Goal: Find specific page/section: Find specific page/section

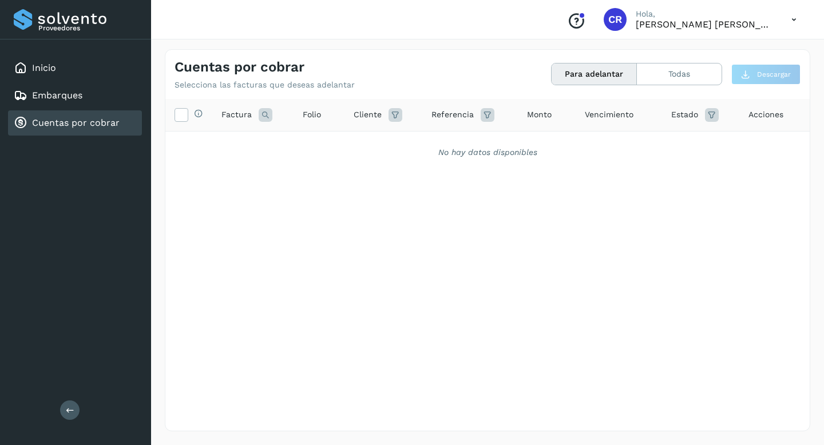
click at [95, 124] on link "Cuentas por cobrar" at bounding box center [76, 122] width 88 height 11
click at [70, 68] on div "Inicio" at bounding box center [75, 68] width 134 height 25
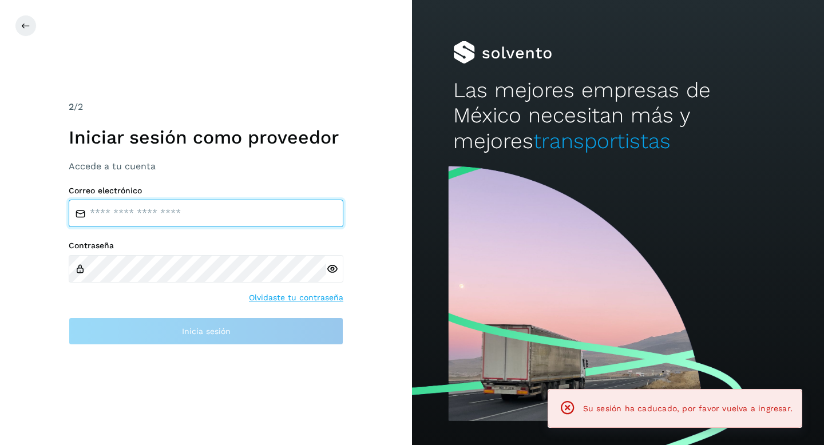
type input "**********"
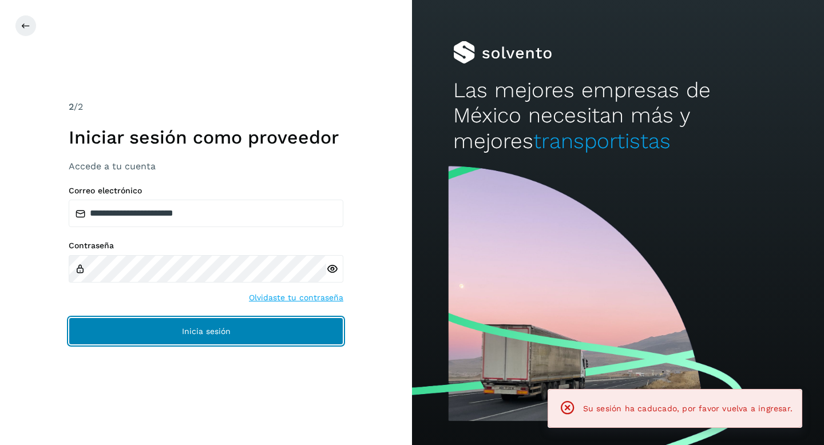
click at [155, 340] on button "Inicia sesión" at bounding box center [206, 331] width 275 height 27
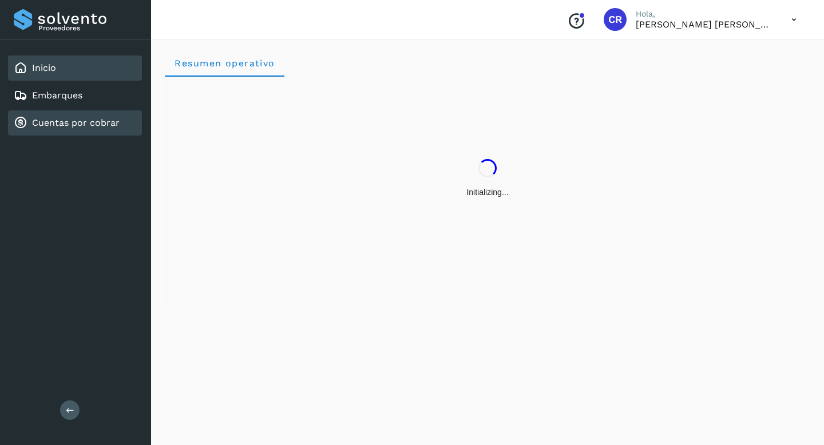
click at [81, 129] on div "Cuentas por cobrar" at bounding box center [67, 123] width 106 height 14
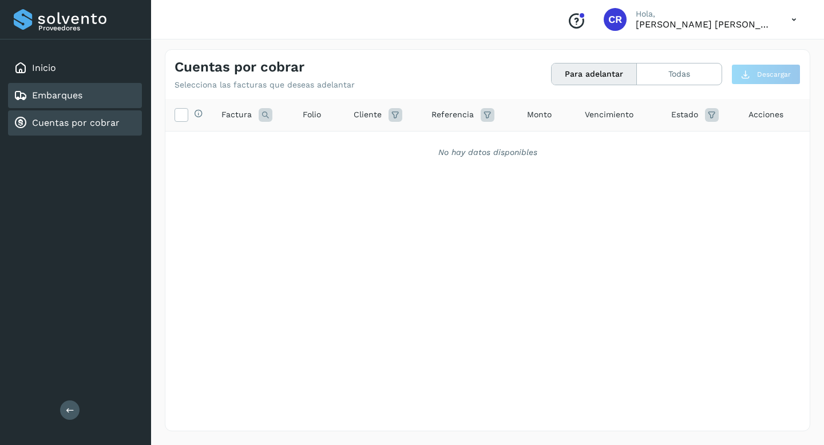
click at [99, 102] on div "Embarques" at bounding box center [75, 95] width 134 height 25
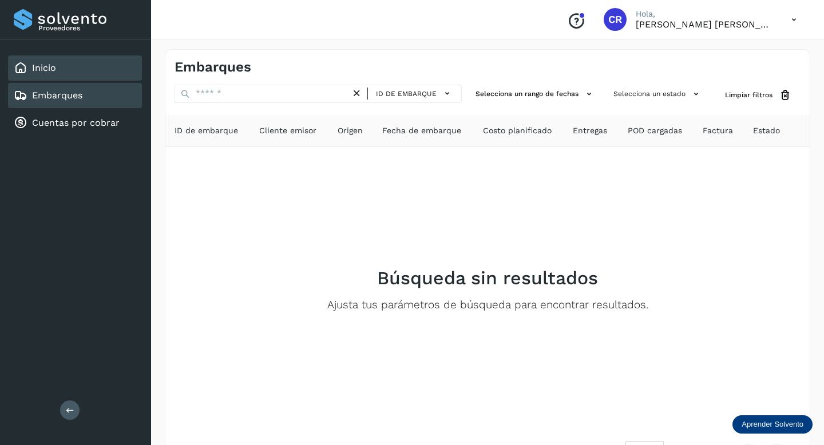
click at [82, 68] on div "Inicio" at bounding box center [75, 68] width 134 height 25
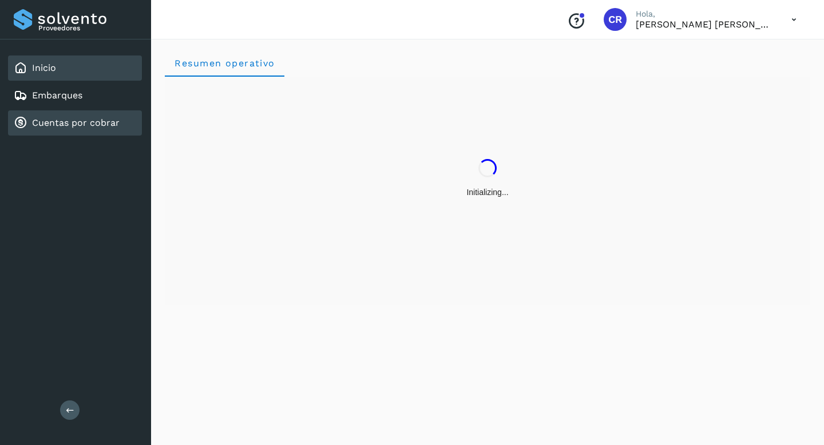
click at [92, 116] on div "Cuentas por cobrar" at bounding box center [75, 122] width 134 height 25
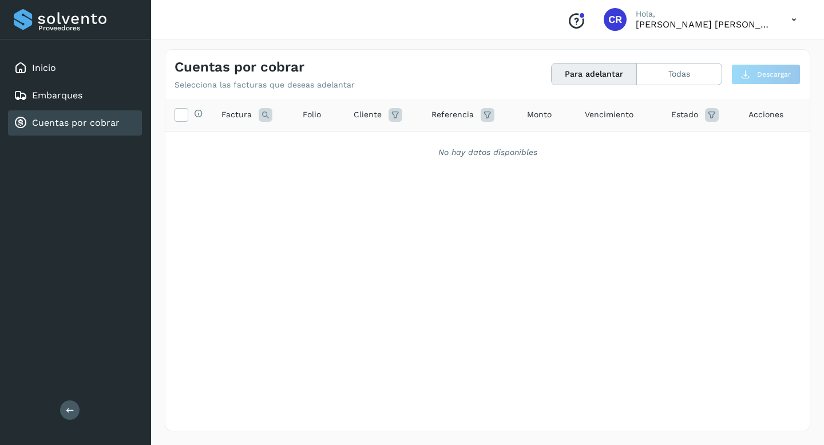
click at [617, 74] on button "Para adelantar" at bounding box center [594, 74] width 85 height 21
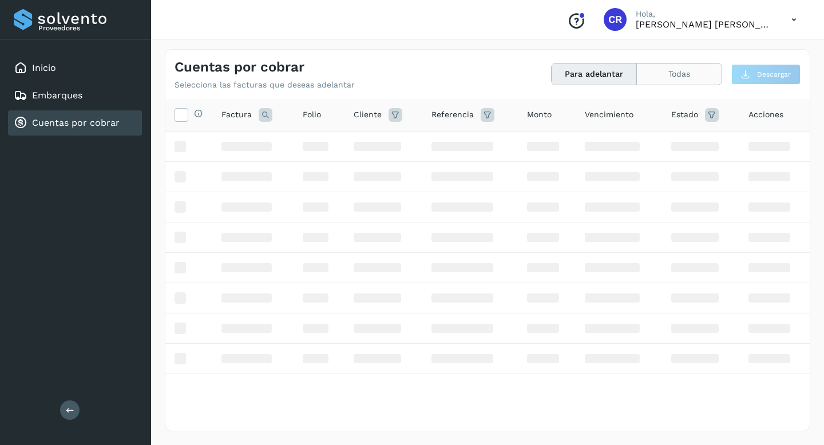
click at [668, 76] on button "Todas" at bounding box center [679, 74] width 85 height 21
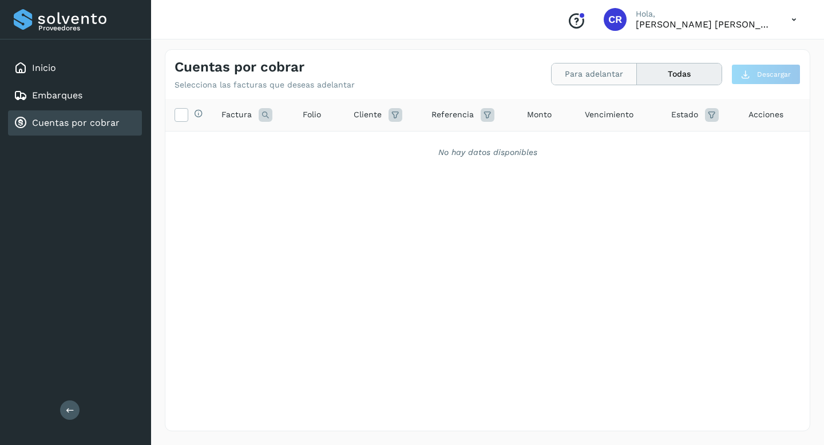
click at [612, 72] on button "Para adelantar" at bounding box center [594, 74] width 85 height 21
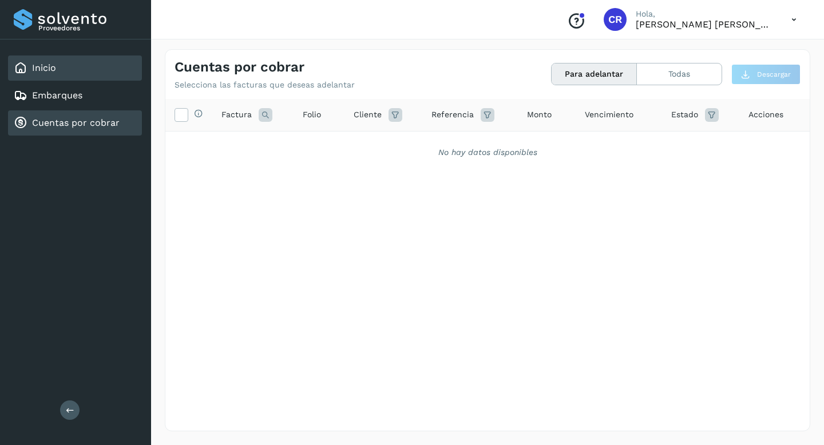
click at [84, 77] on div "Inicio" at bounding box center [75, 68] width 134 height 25
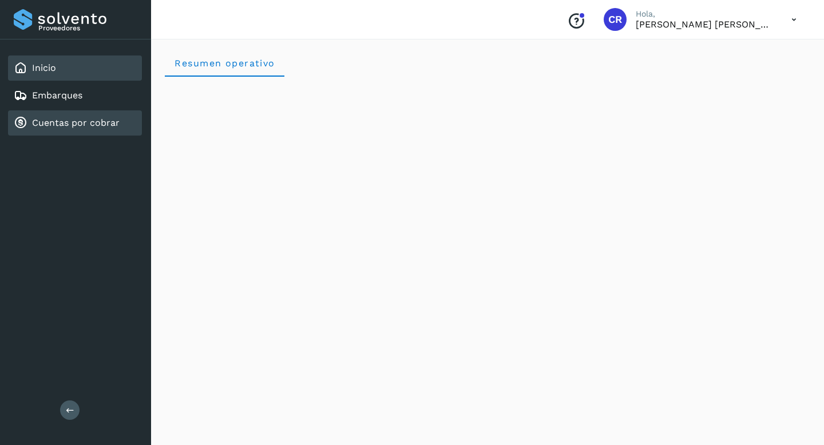
click at [89, 120] on link "Cuentas por cobrar" at bounding box center [76, 122] width 88 height 11
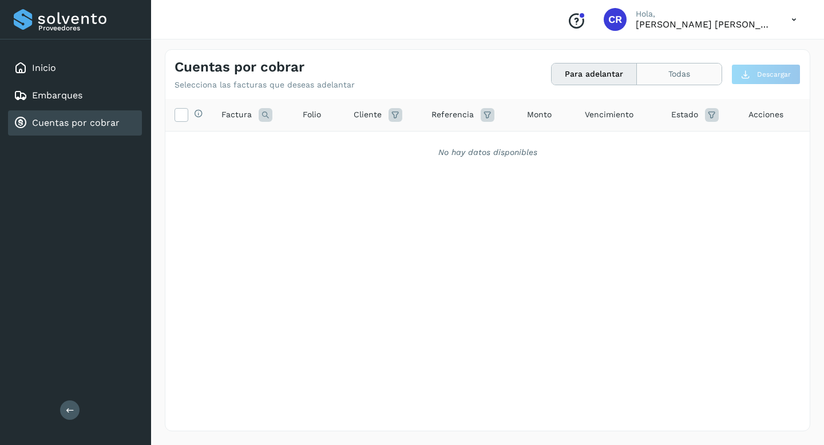
click at [653, 74] on button "Todas" at bounding box center [679, 74] width 85 height 21
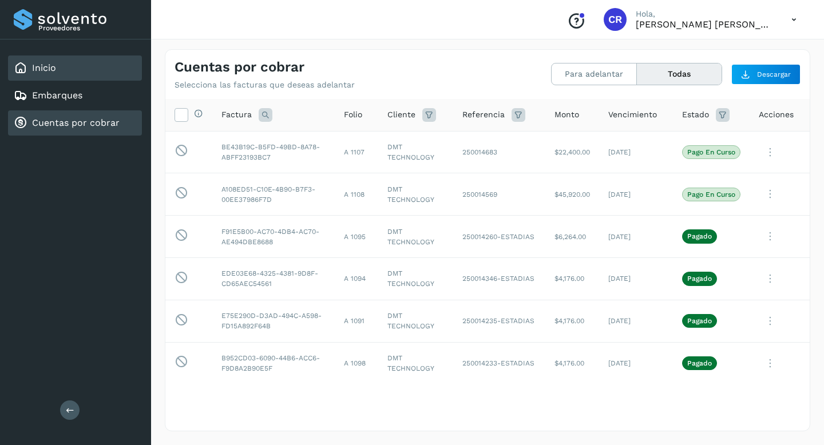
click at [77, 64] on div "Inicio" at bounding box center [75, 68] width 134 height 25
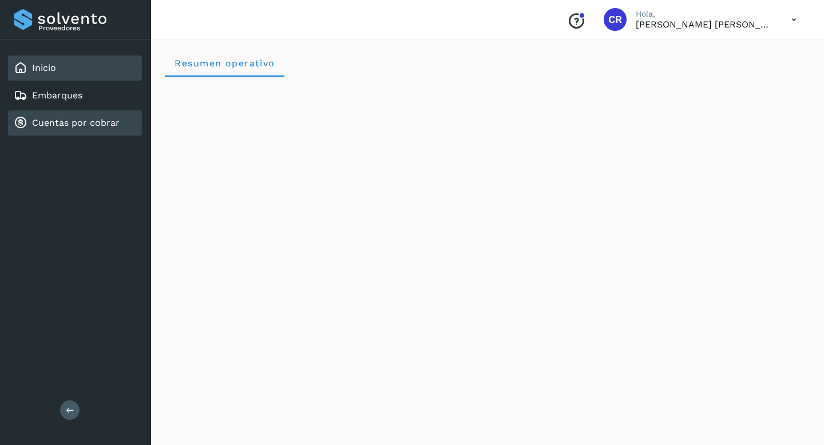
click at [68, 121] on link "Cuentas por cobrar" at bounding box center [76, 122] width 88 height 11
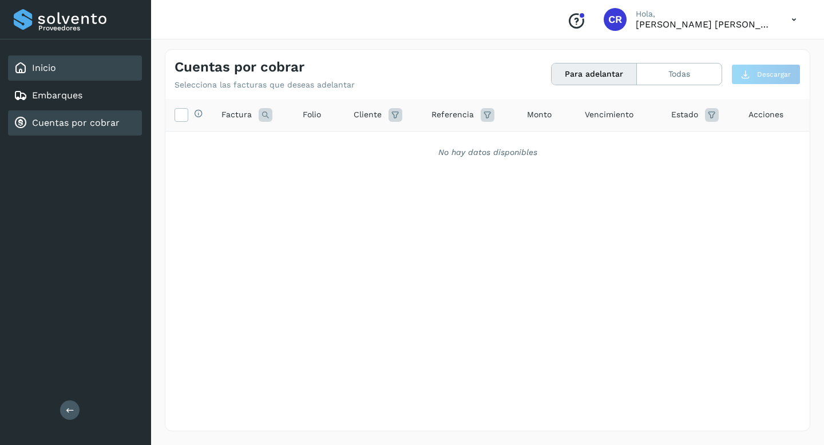
click at [73, 80] on div "Inicio" at bounding box center [75, 68] width 134 height 25
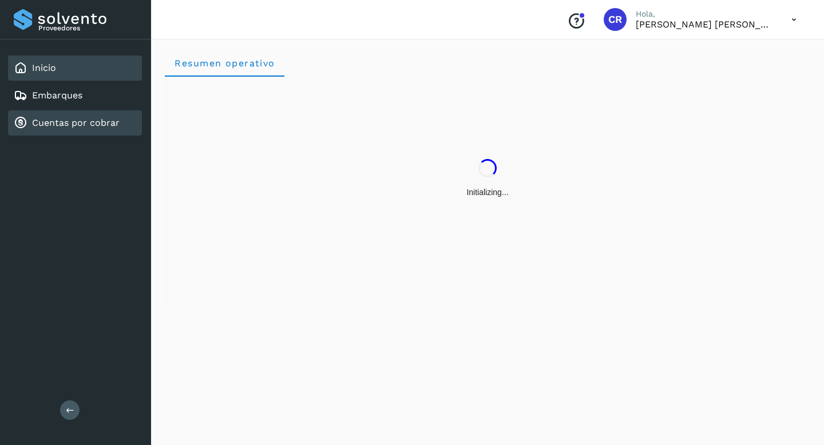
click at [82, 120] on link "Cuentas por cobrar" at bounding box center [76, 122] width 88 height 11
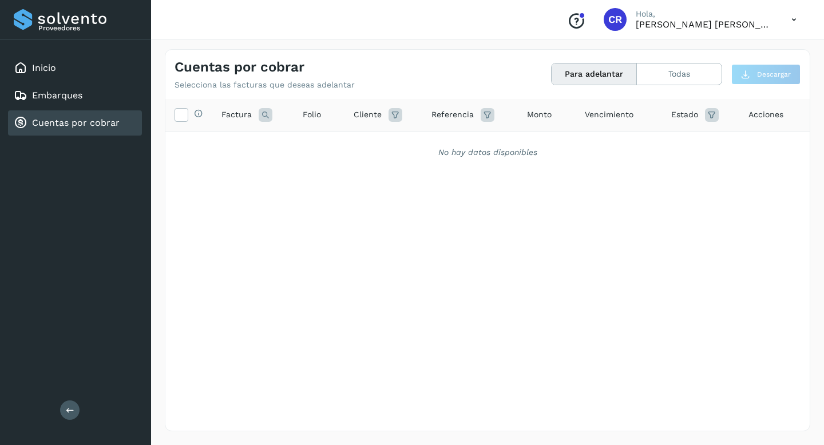
click at [94, 122] on link "Cuentas por cobrar" at bounding box center [76, 122] width 88 height 11
